Goal: Task Accomplishment & Management: Manage account settings

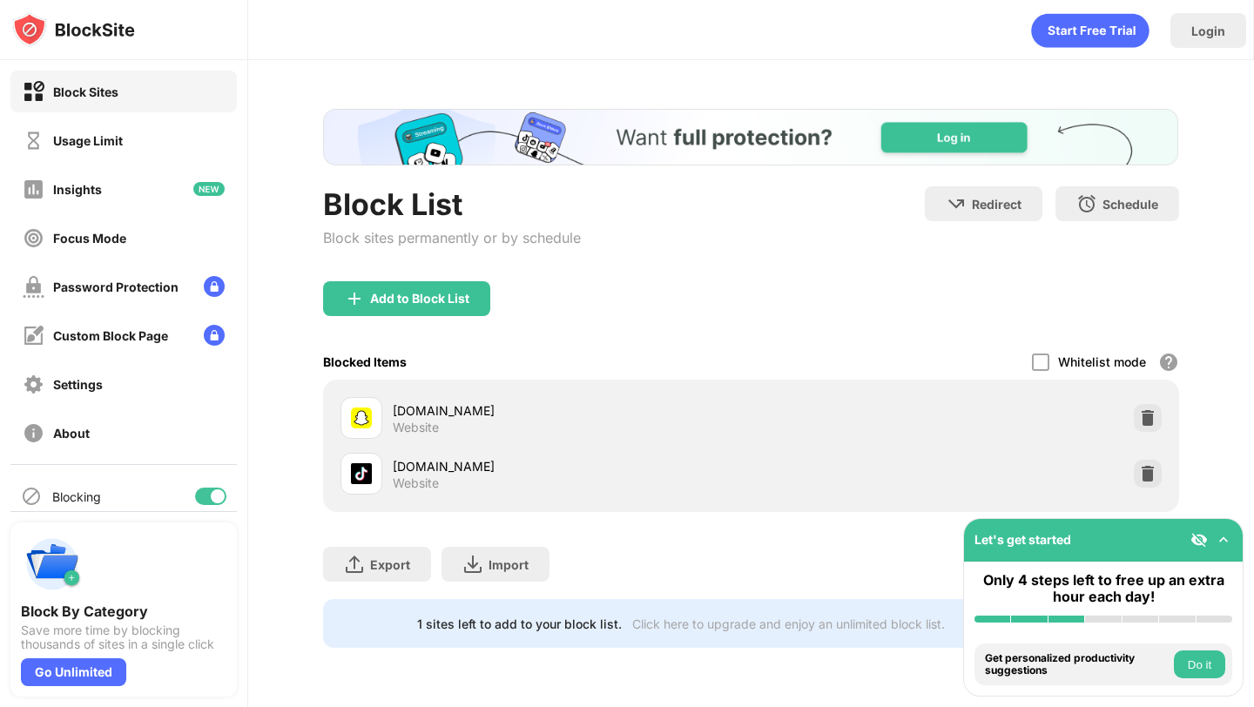
click at [1180, 425] on div "Block List Block sites permanently or by schedule Redirect Choose a site to be …" at bounding box center [751, 378] width 1006 height 637
click at [1153, 420] on img at bounding box center [1147, 417] width 17 height 17
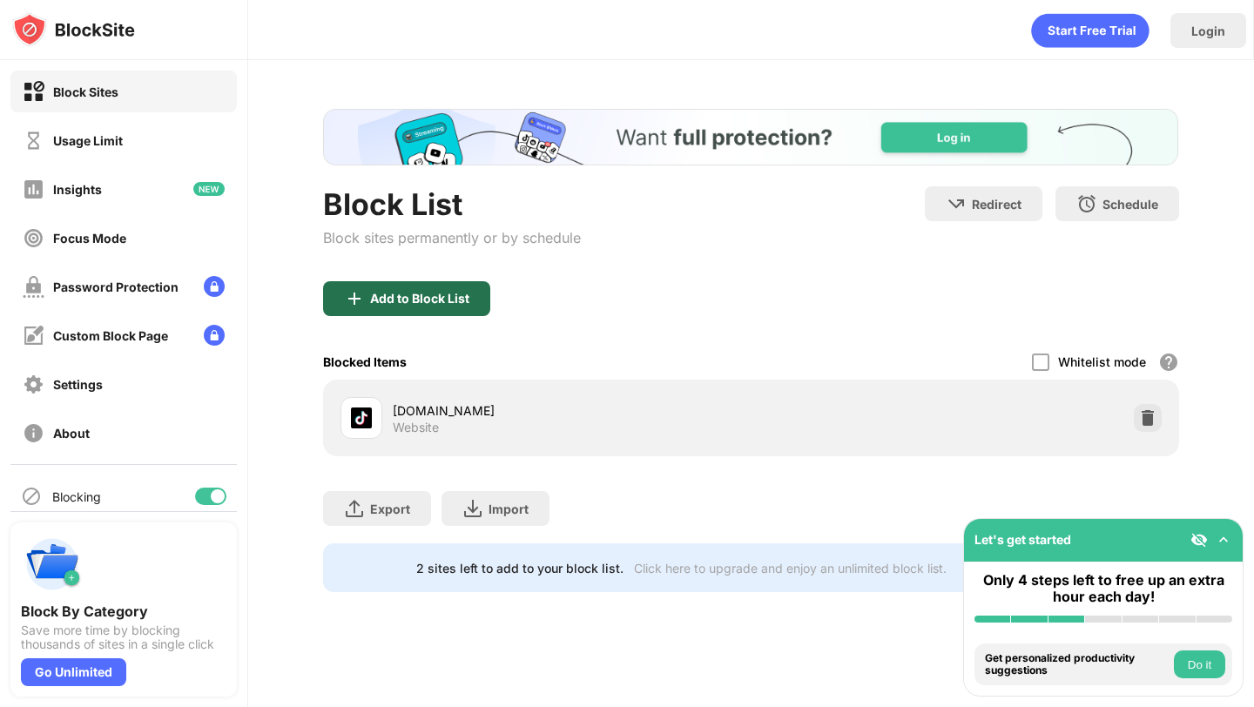
click at [424, 287] on div "Add to Block List" at bounding box center [406, 298] width 167 height 35
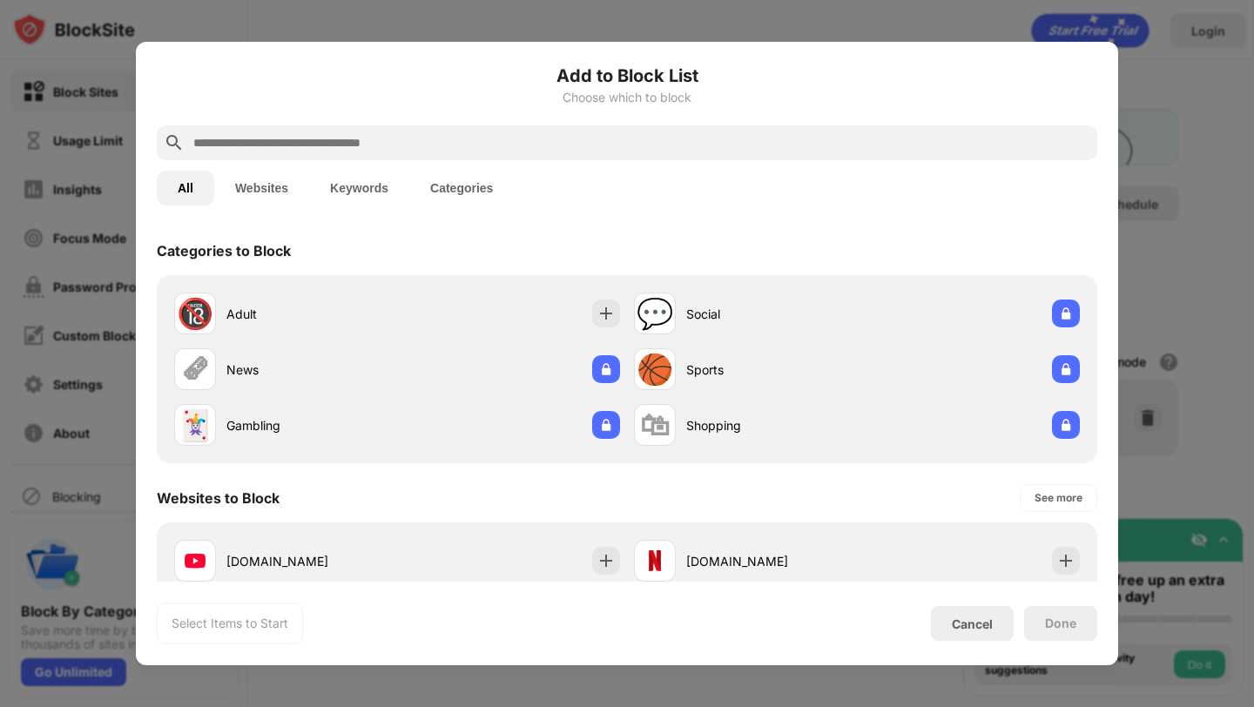
click at [490, 150] on input "text" at bounding box center [641, 142] width 899 height 21
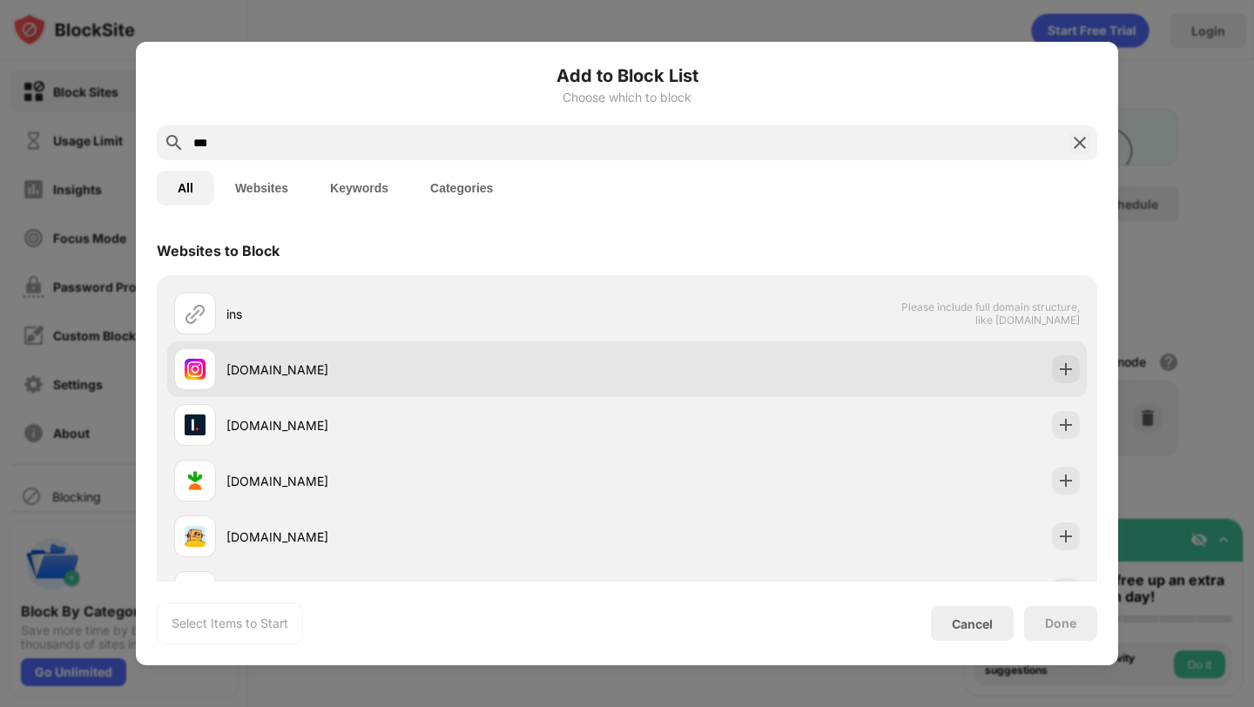
type input "***"
click at [297, 378] on div "[DOMAIN_NAME]" at bounding box center [426, 370] width 401 height 18
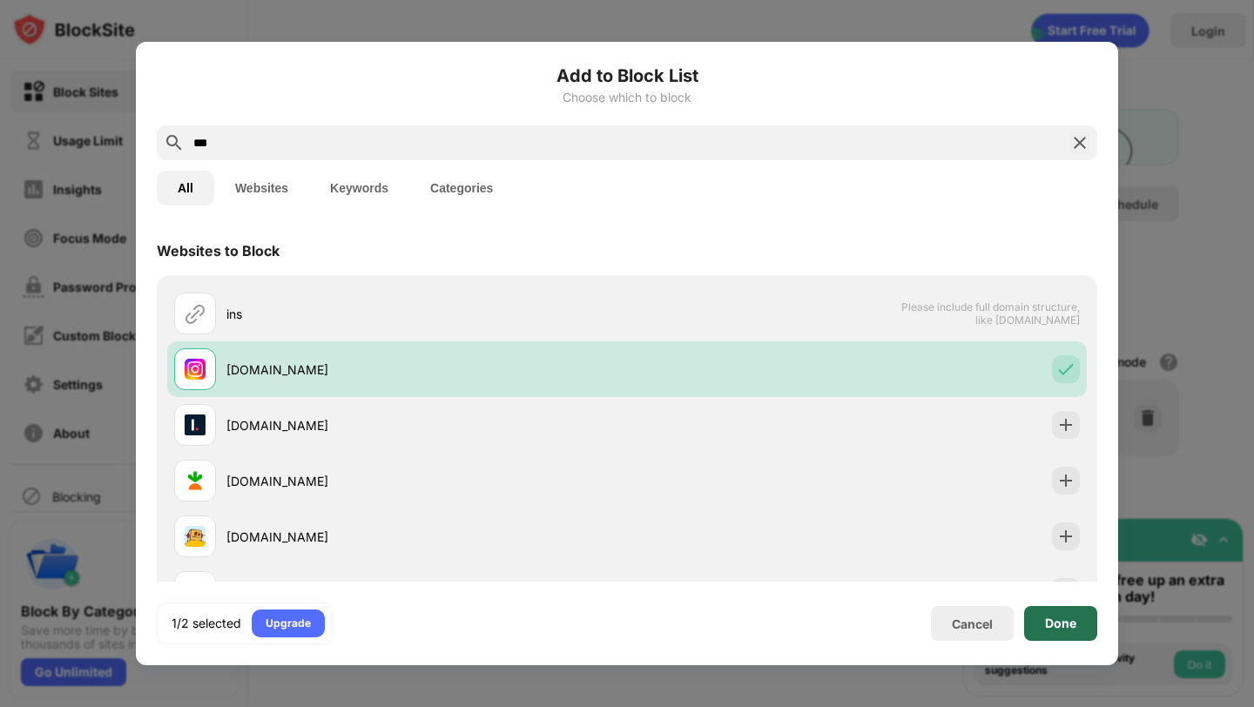
click at [1075, 630] on div "Done" at bounding box center [1060, 624] width 31 height 14
